Goal: Obtain resource: Download file/media

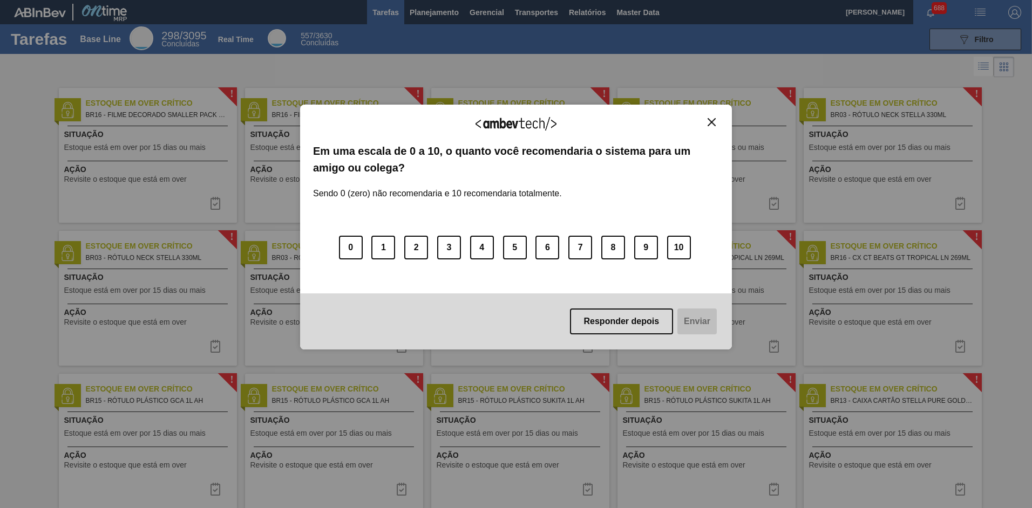
click at [712, 126] on img "Close" at bounding box center [711, 122] width 8 height 8
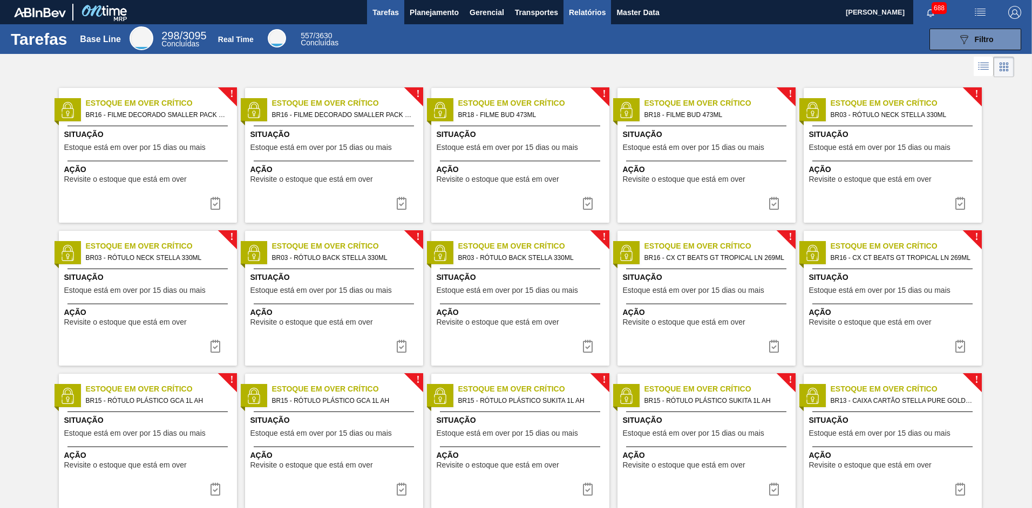
click at [576, 13] on span "Relatórios" at bounding box center [587, 12] width 37 height 13
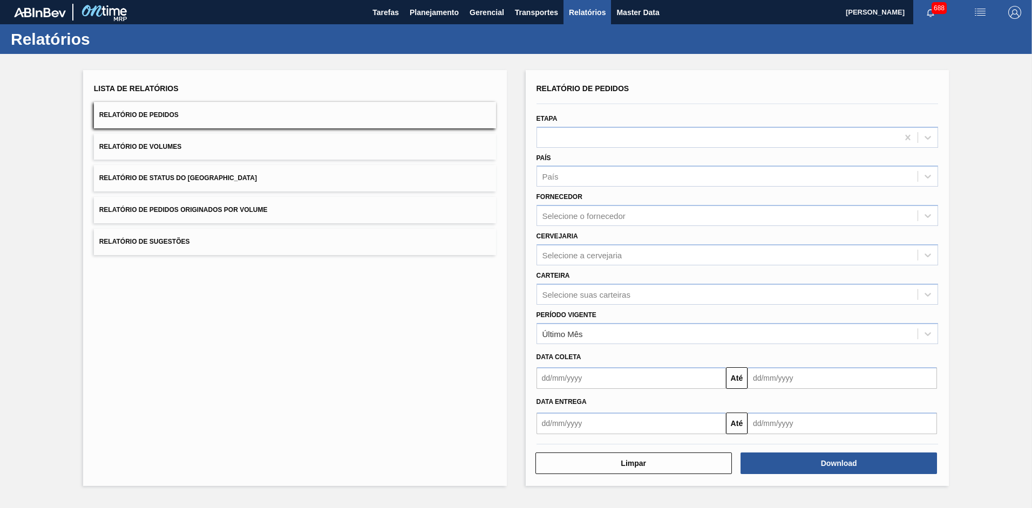
click at [210, 173] on button "Relatório de Status do [GEOGRAPHIC_DATA]" at bounding box center [295, 178] width 402 height 26
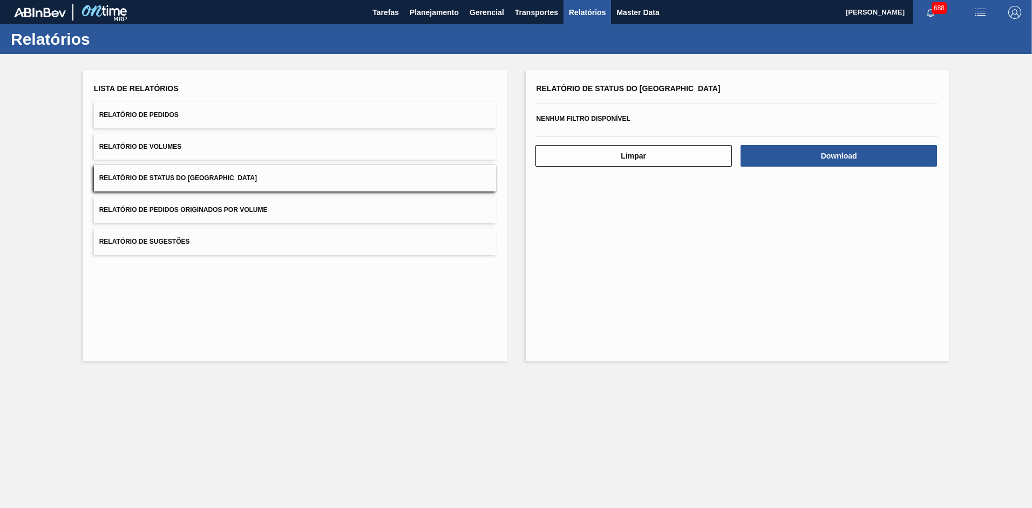
click at [197, 118] on button "Relatório de Pedidos" at bounding box center [295, 115] width 402 height 26
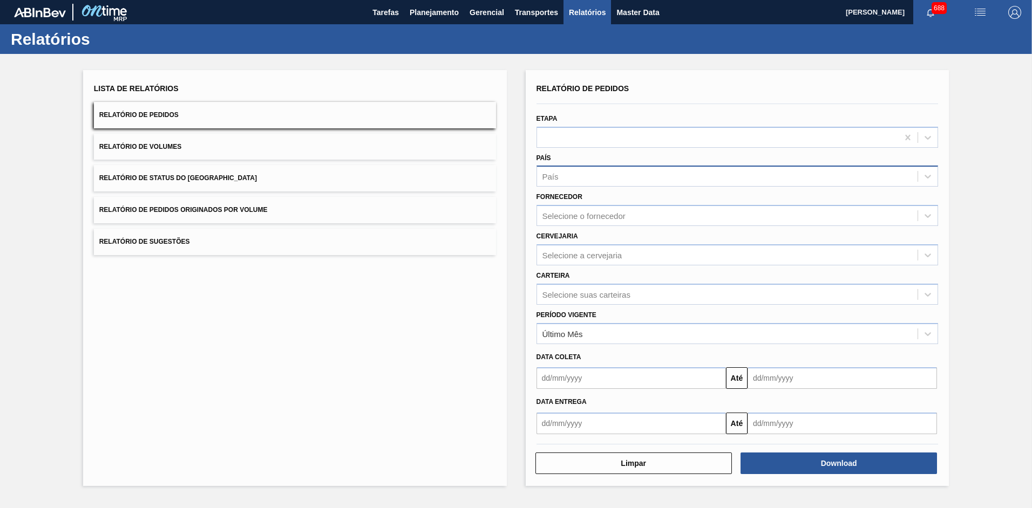
click at [553, 167] on div "País" at bounding box center [737, 176] width 402 height 21
type input "bras"
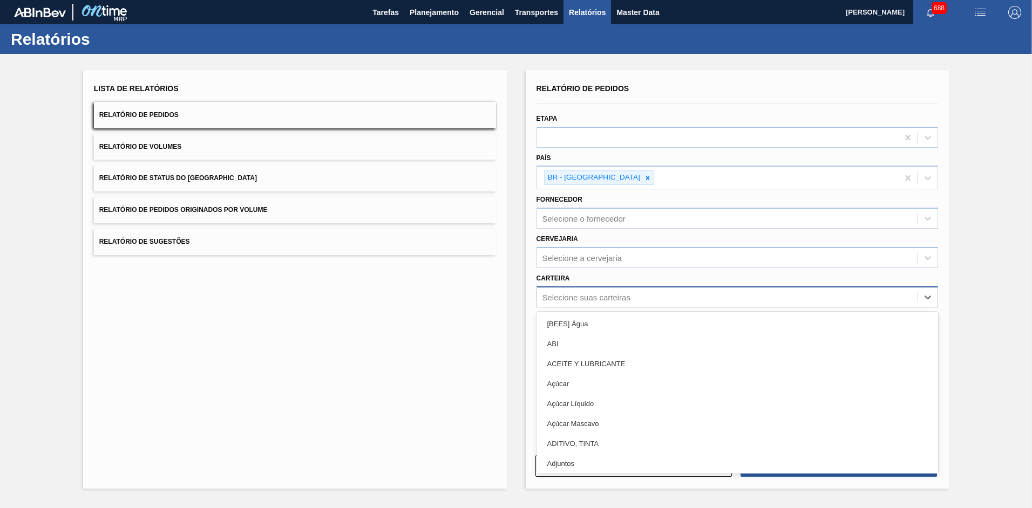
click at [578, 306] on div "Selecione suas carteiras" at bounding box center [737, 296] width 402 height 21
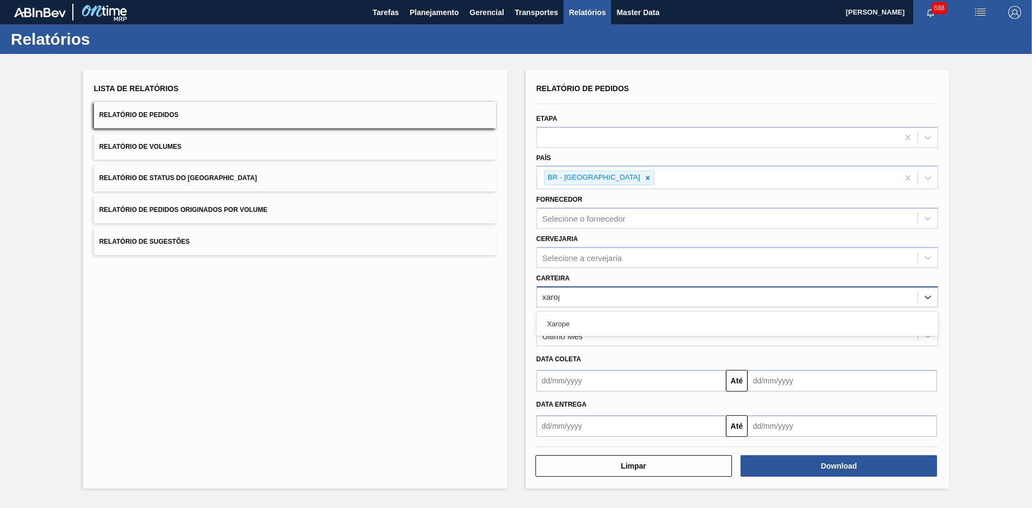
type input "xarope"
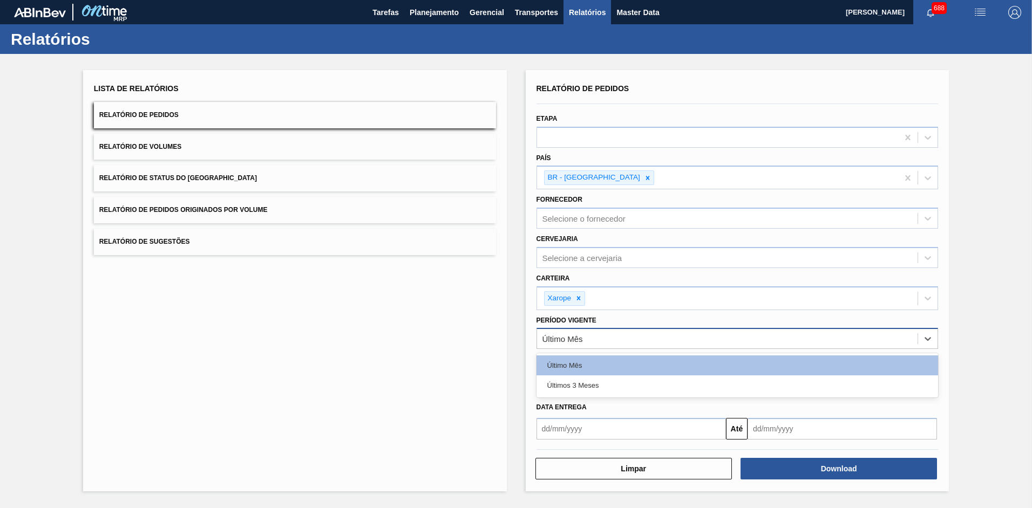
click at [615, 340] on div "Último Mês" at bounding box center [727, 339] width 381 height 16
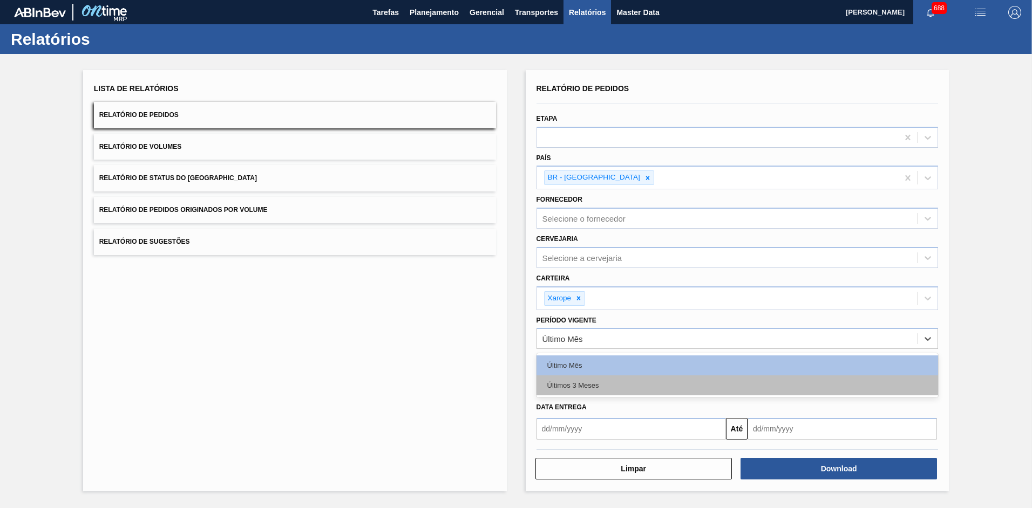
click at [606, 383] on div "Últimos 3 Meses" at bounding box center [737, 386] width 402 height 20
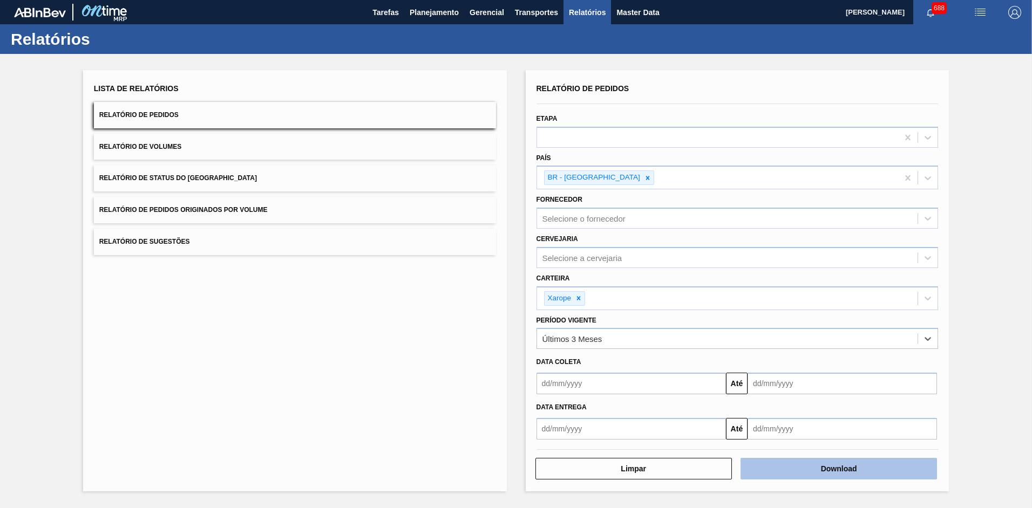
click at [803, 463] on button "Download" at bounding box center [838, 469] width 196 height 22
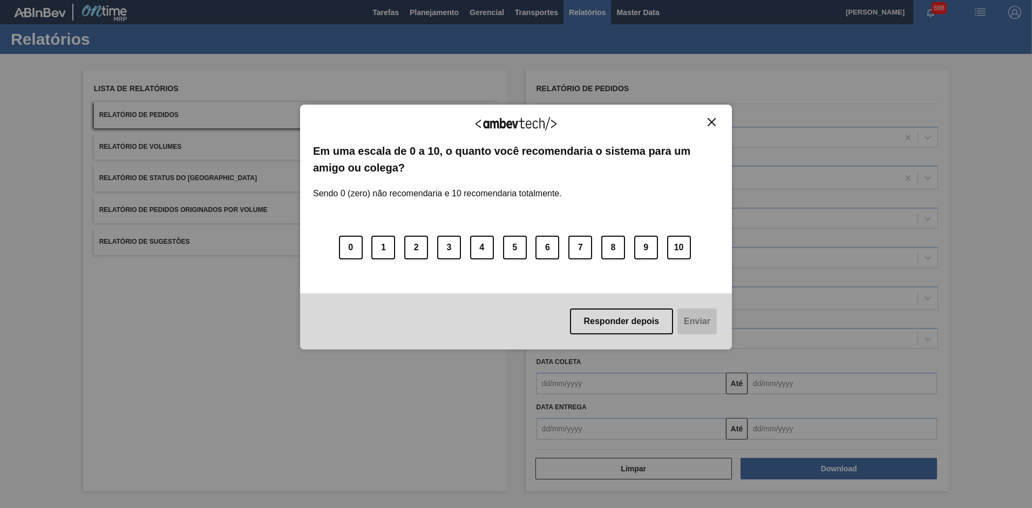
click at [714, 120] on img "Close" at bounding box center [711, 122] width 8 height 8
